Goal: Check status: Check status

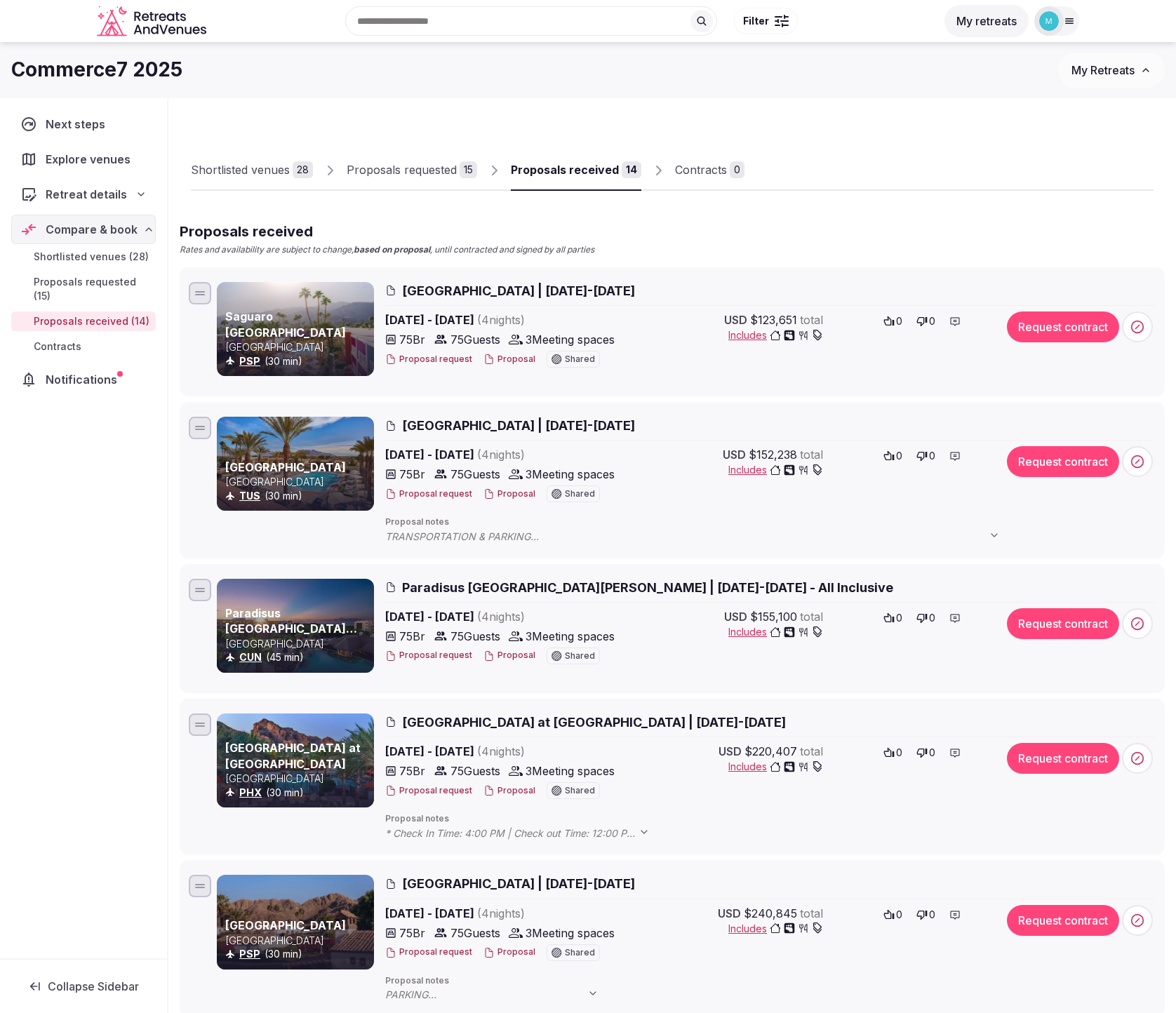
click at [77, 285] on span "Proposals requested (15)" at bounding box center [91, 288] width 117 height 28
